Goal: Information Seeking & Learning: Understand process/instructions

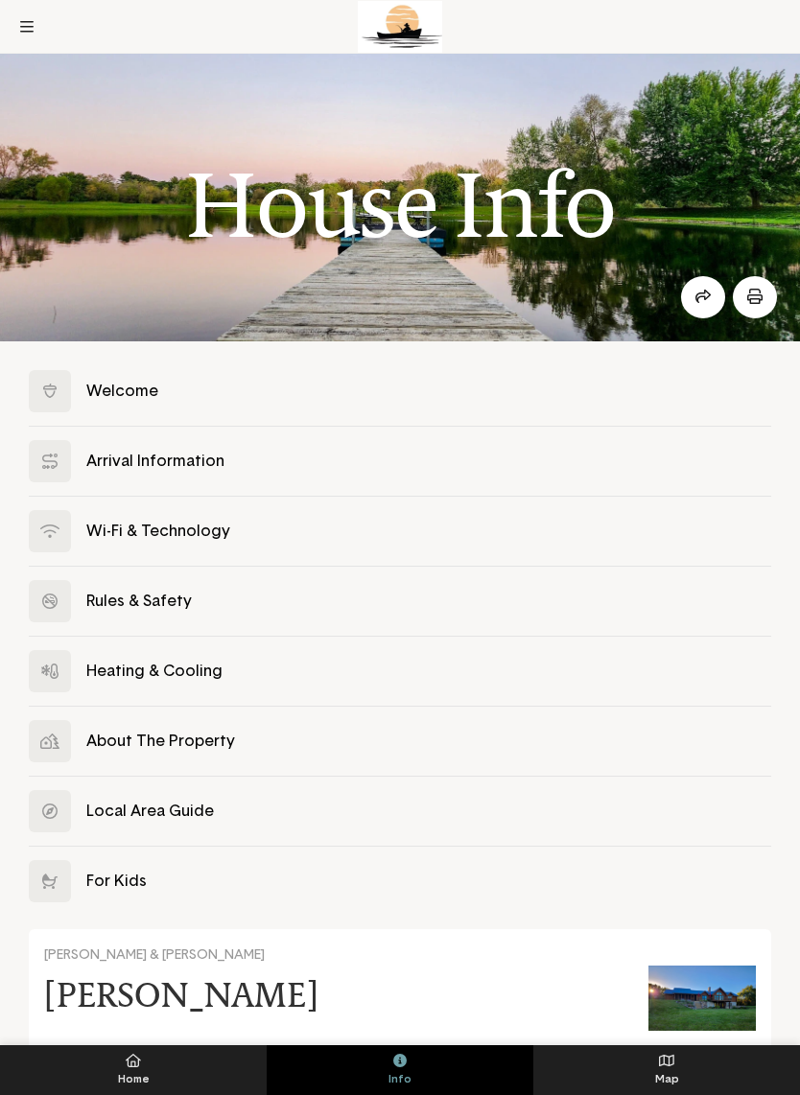
click at [128, 453] on button at bounding box center [400, 461] width 742 height 69
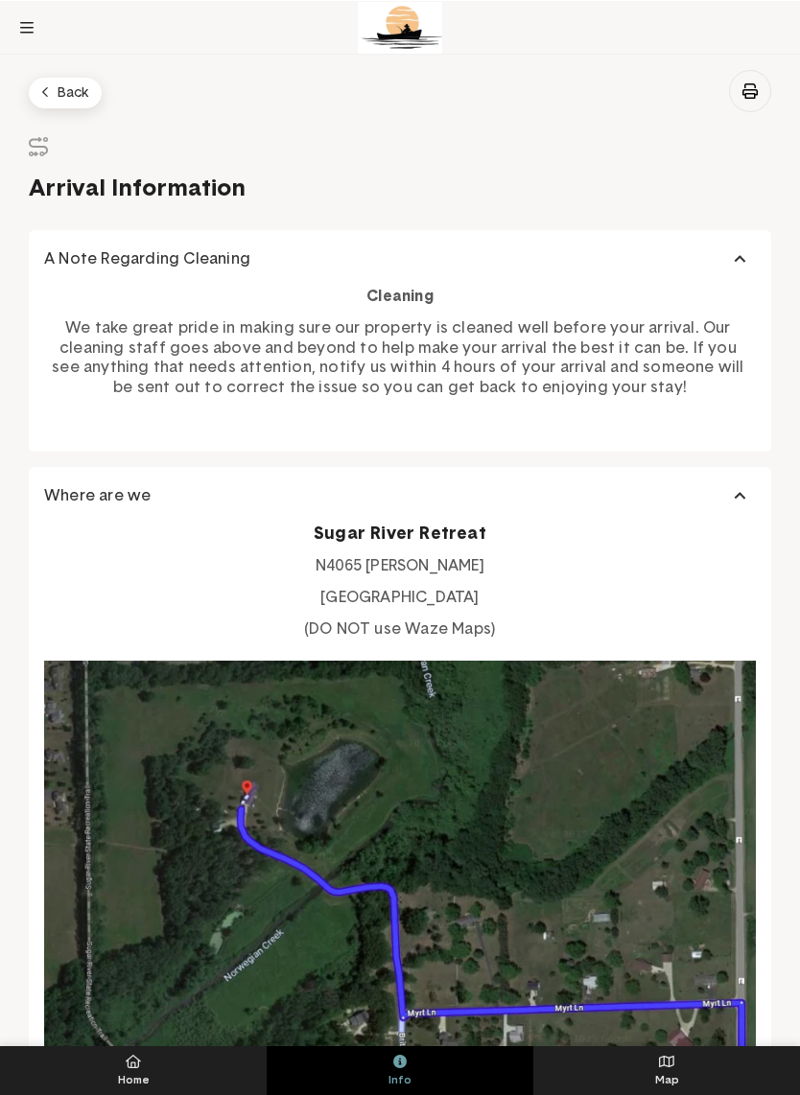
click at [58, 89] on button "Back" at bounding box center [65, 92] width 73 height 31
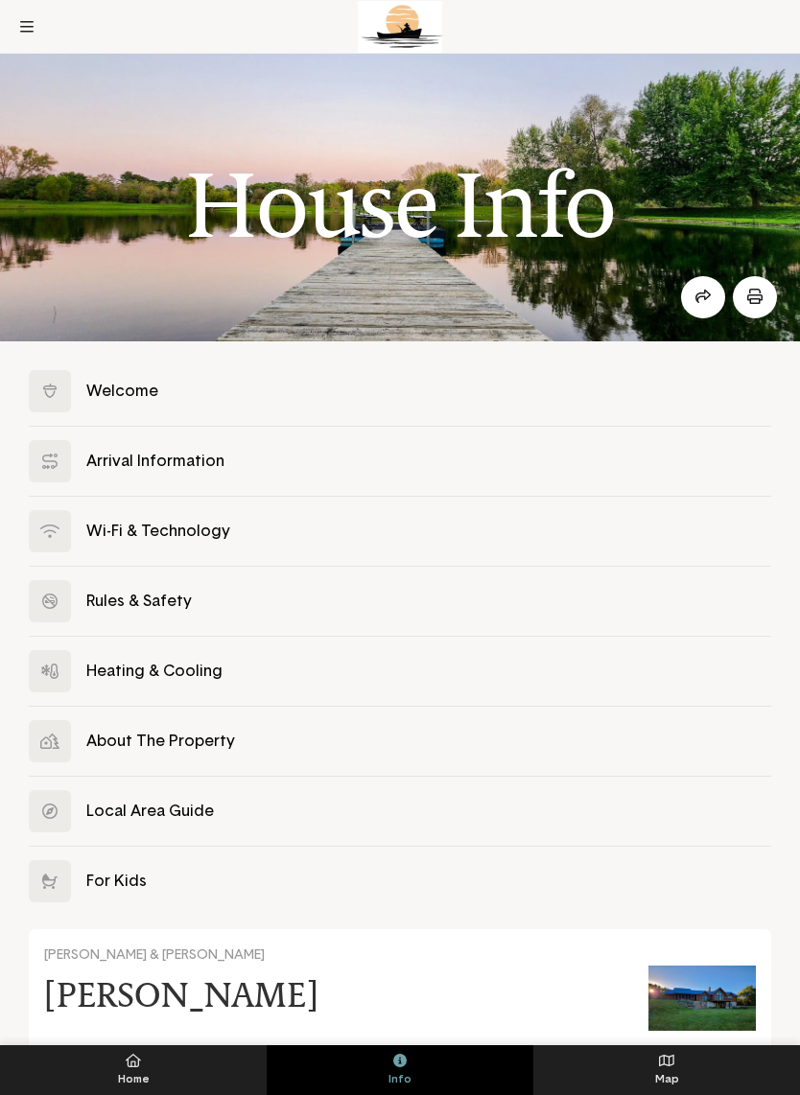
click at [141, 604] on button at bounding box center [400, 601] width 742 height 69
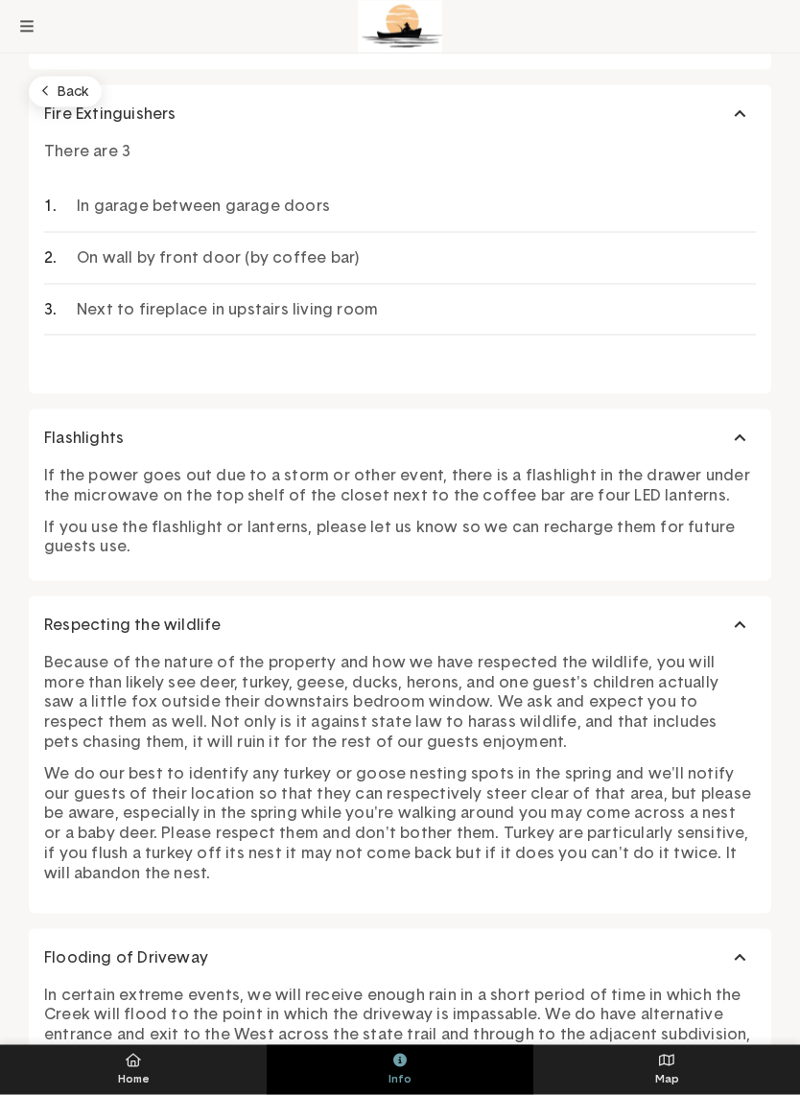
scroll to position [2014, 0]
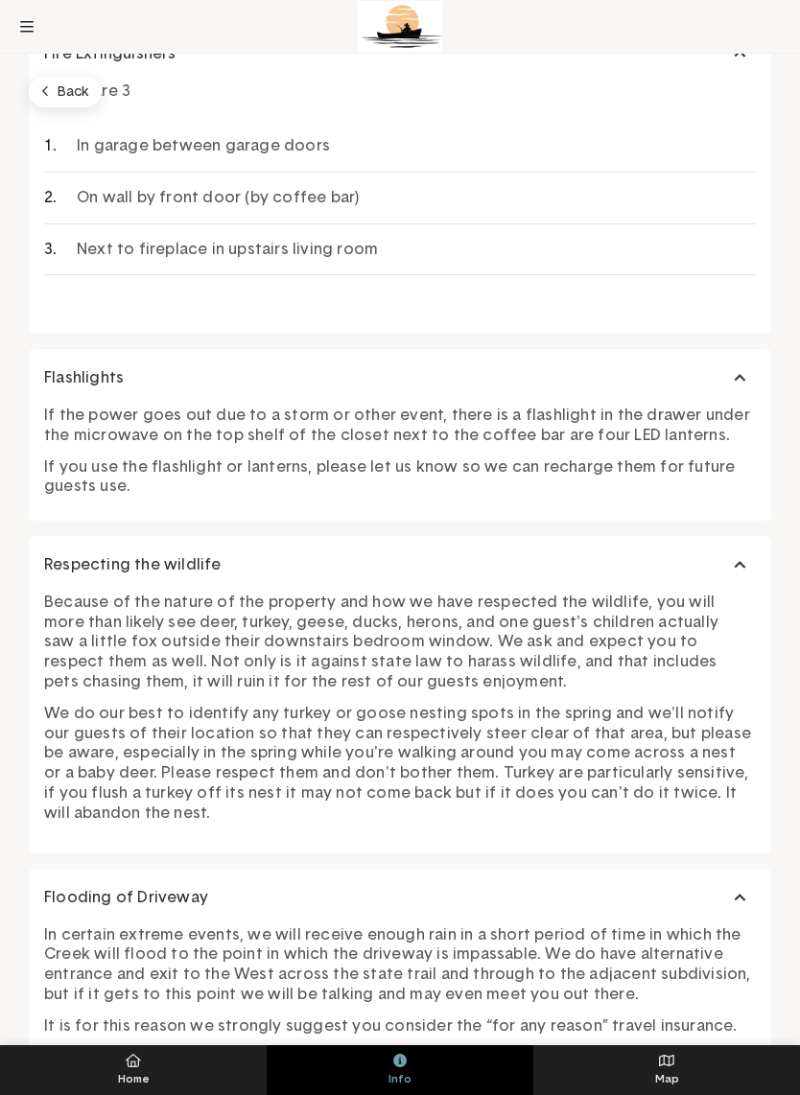
click at [60, 77] on button "Back" at bounding box center [65, 92] width 73 height 31
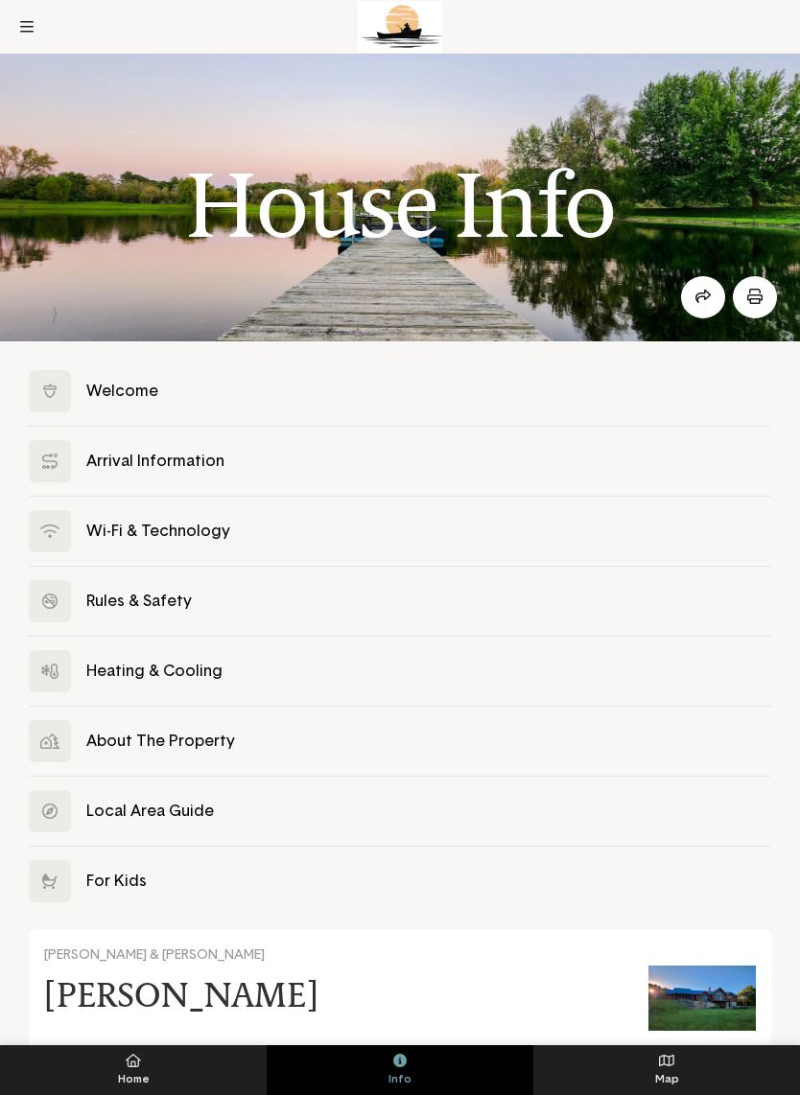
click at [128, 805] on button at bounding box center [400, 811] width 742 height 69
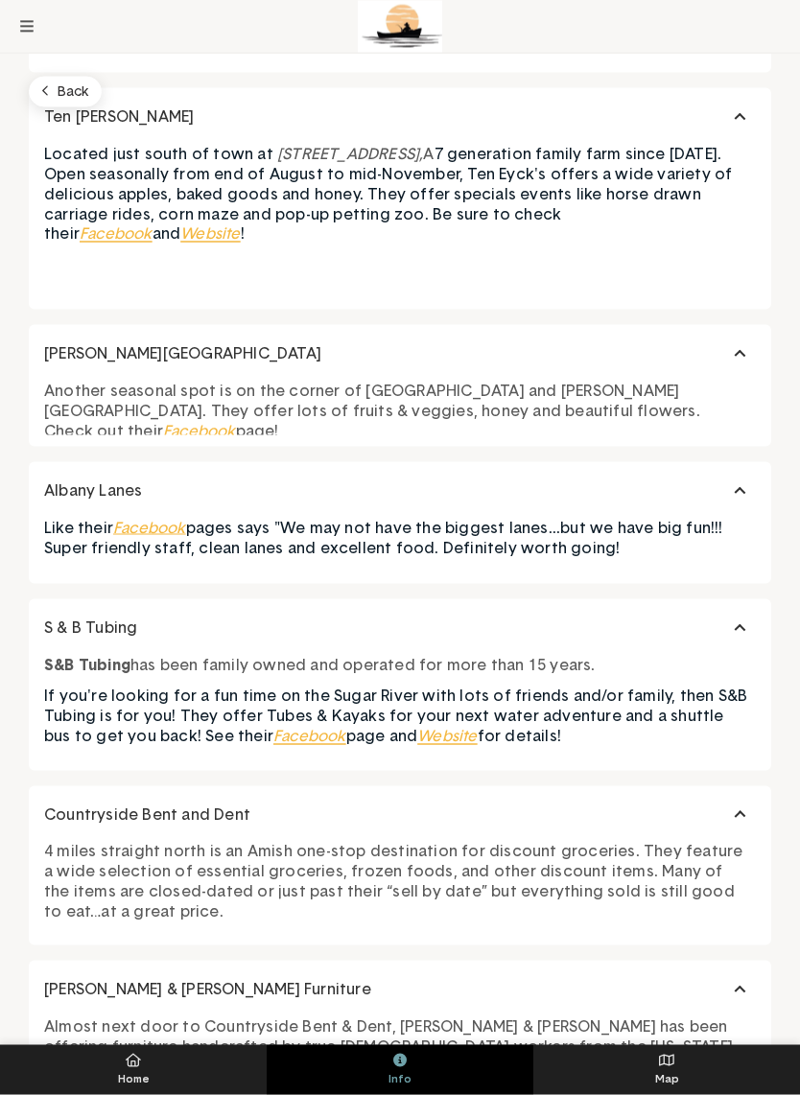
scroll to position [2351, 0]
